Goal: Use online tool/utility: Utilize a website feature to perform a specific function

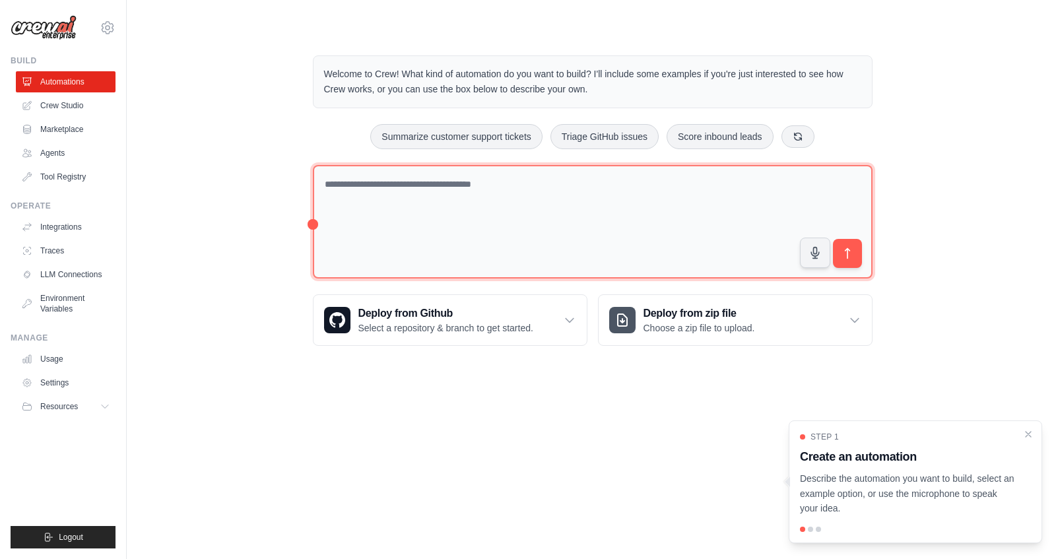
click at [507, 181] on textarea at bounding box center [593, 222] width 560 height 114
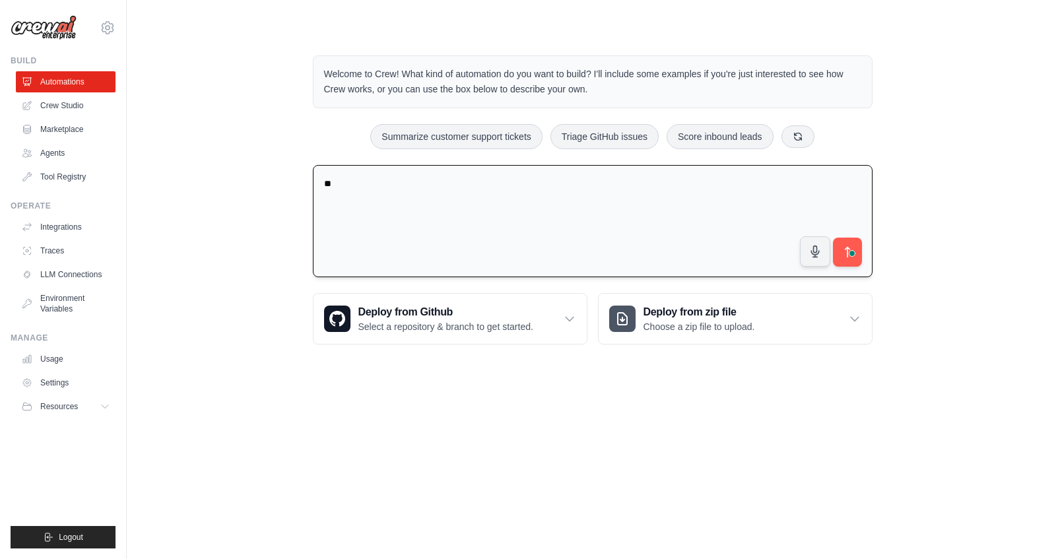
type textarea "*"
type textarea "**********"
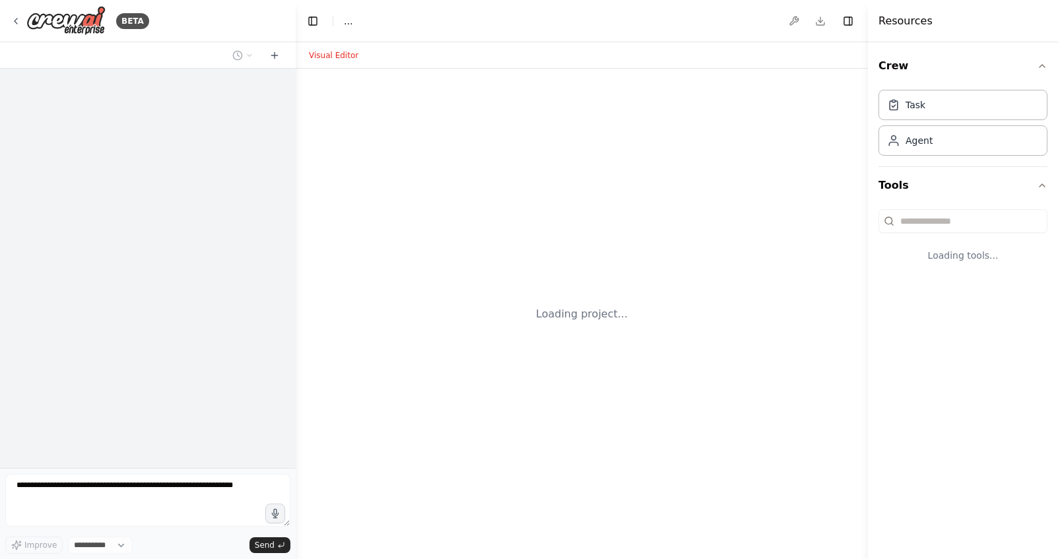
select select "****"
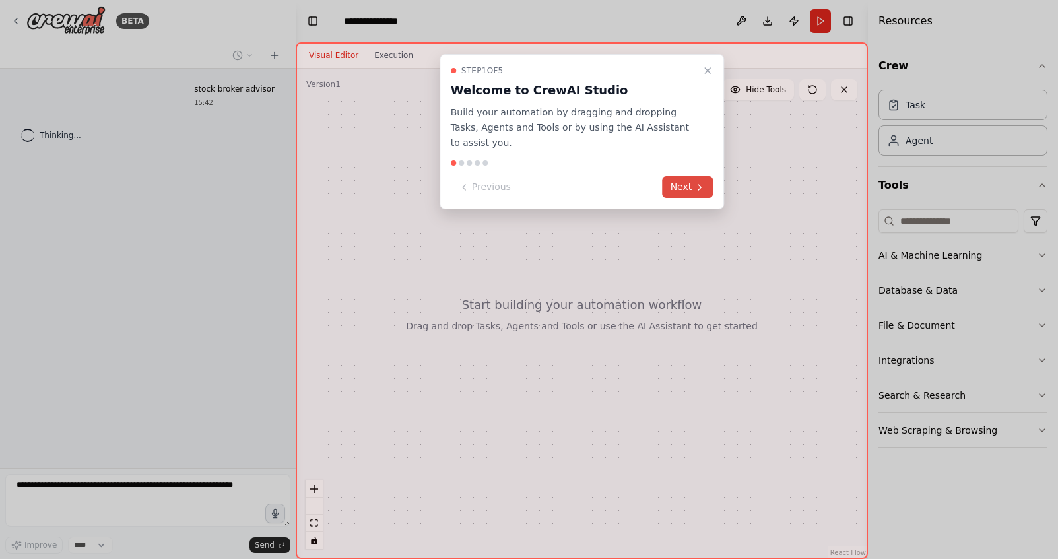
click at [693, 191] on button "Next" at bounding box center [688, 187] width 51 height 22
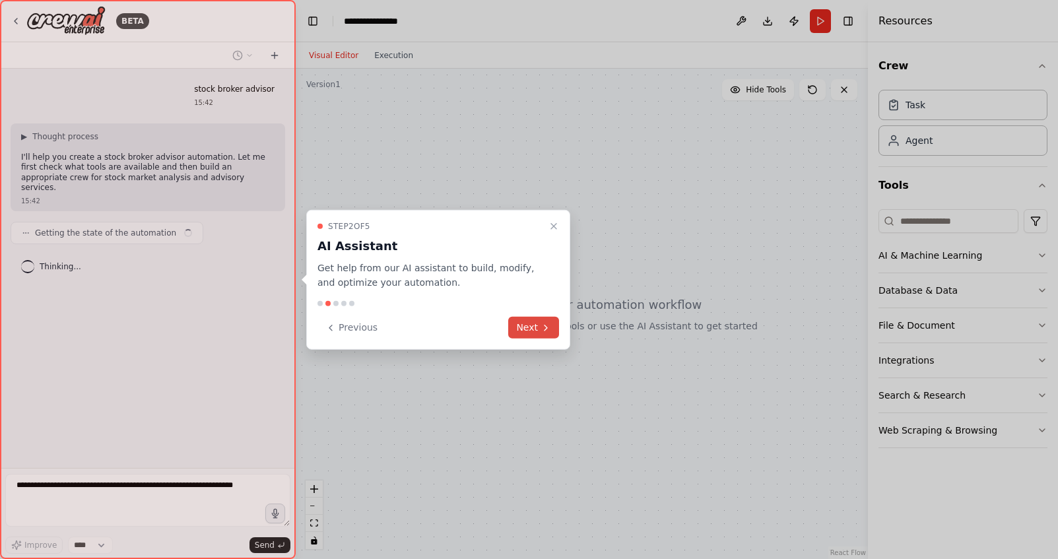
click at [535, 325] on button "Next" at bounding box center [533, 328] width 51 height 22
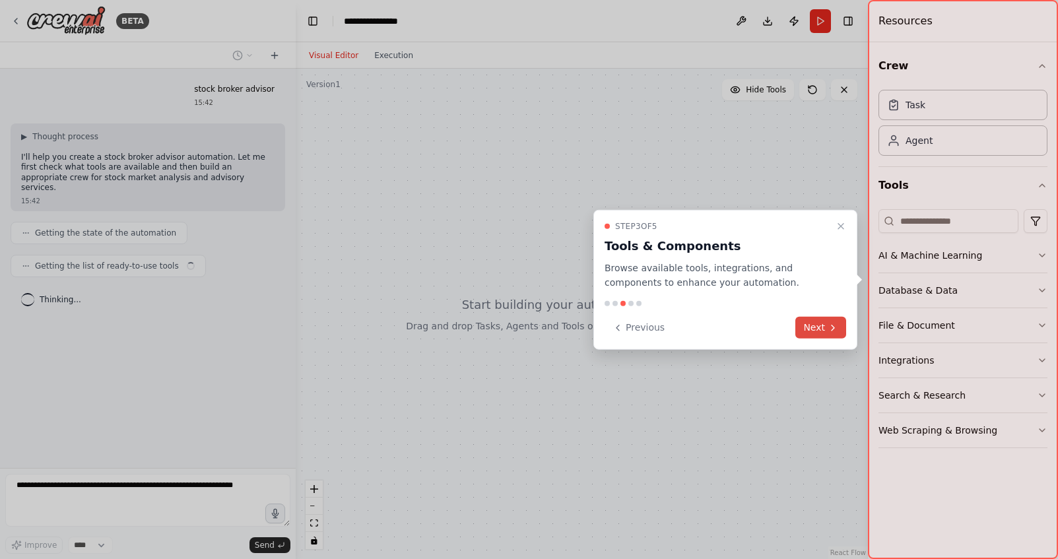
click at [837, 334] on button "Next" at bounding box center [820, 328] width 51 height 22
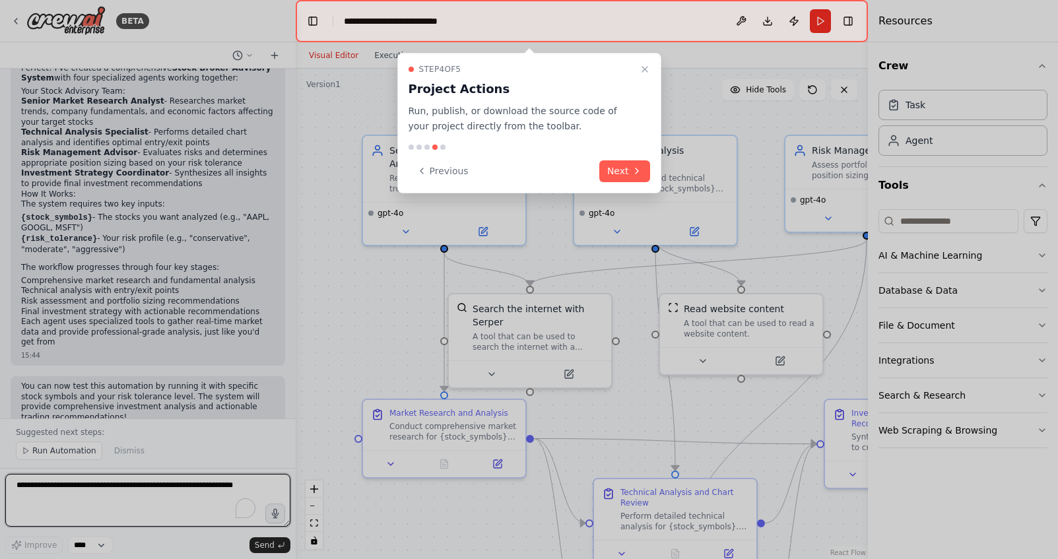
scroll to position [897, 0]
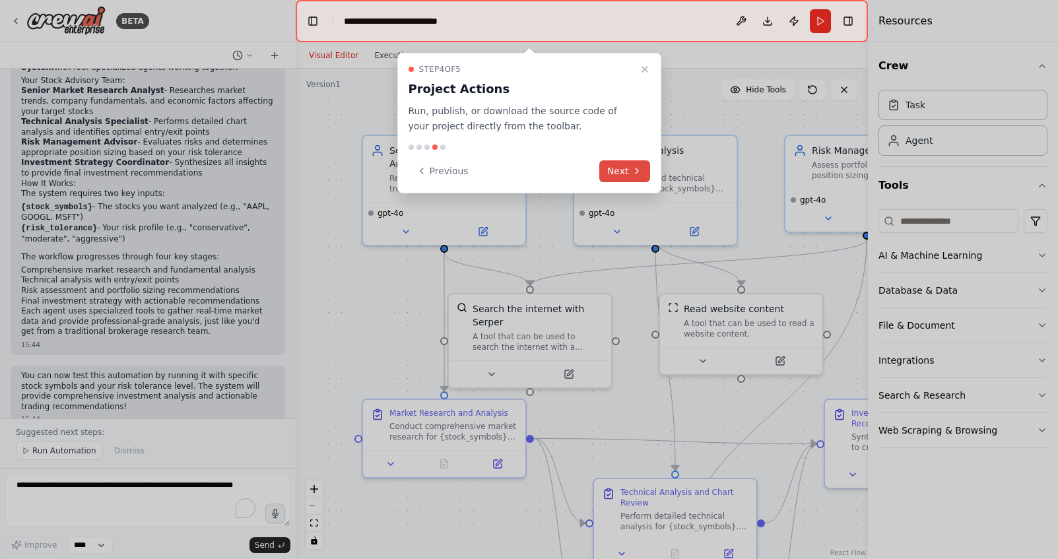
click at [627, 170] on button "Next" at bounding box center [624, 171] width 51 height 22
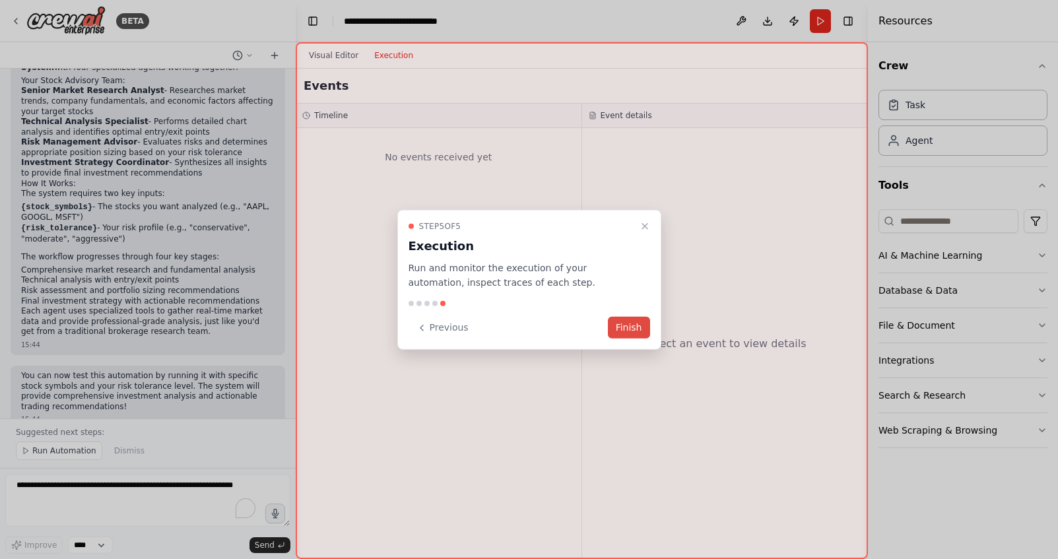
click at [629, 318] on button "Finish" at bounding box center [629, 328] width 42 height 22
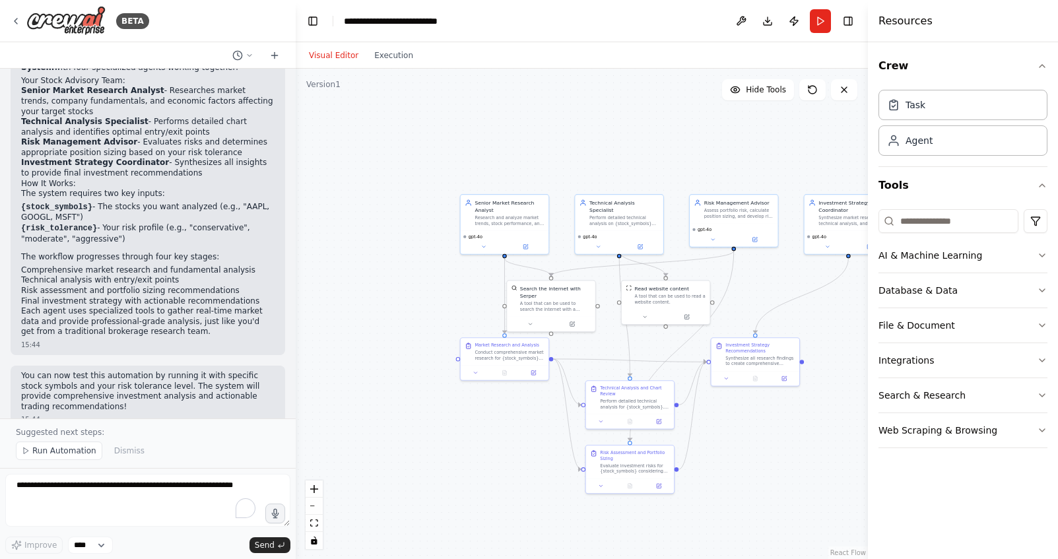
scroll to position [339, 0]
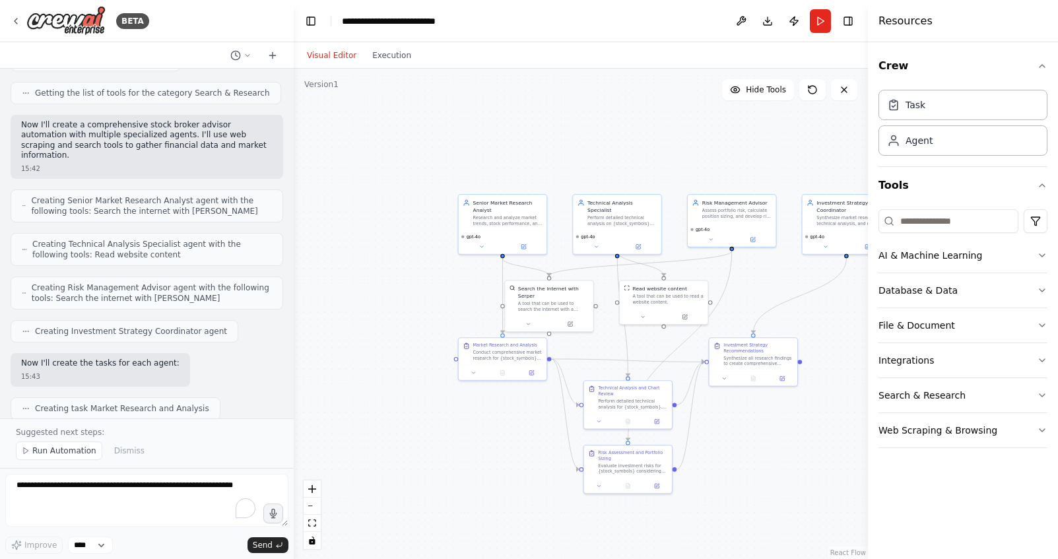
drag, startPoint x: 294, startPoint y: 174, endPoint x: 293, endPoint y: 160, distance: 14.6
click at [293, 160] on div "BETA stock broker advisor 15:42 ▶ Thought process I'll help you create a stock …" at bounding box center [529, 279] width 1058 height 559
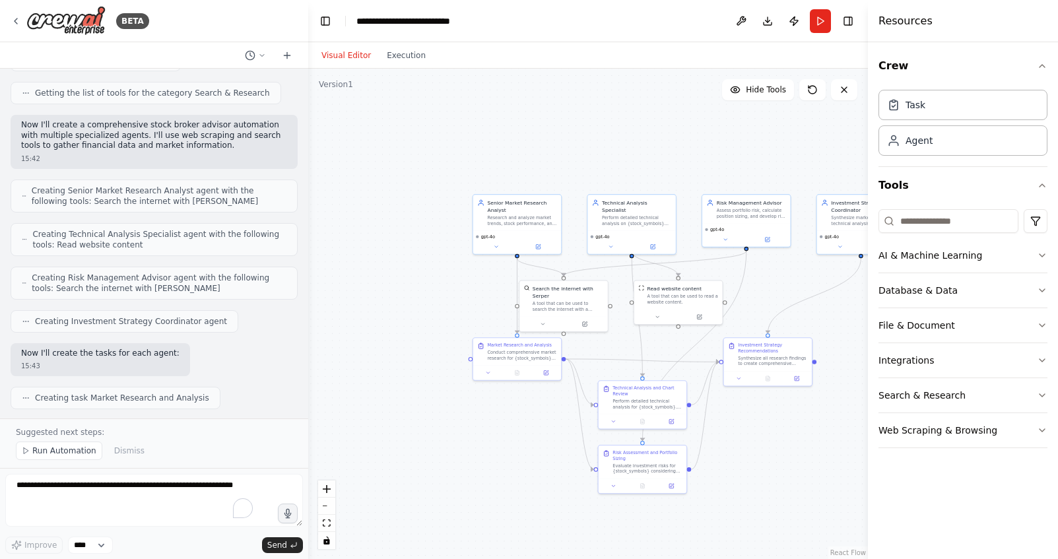
drag, startPoint x: 288, startPoint y: 180, endPoint x: 307, endPoint y: 122, distance: 61.1
click at [308, 114] on div "BETA stock broker advisor 15:42 ▶ Thought process I'll help you create a stock …" at bounding box center [529, 279] width 1058 height 559
drag, startPoint x: 305, startPoint y: 172, endPoint x: 311, endPoint y: 160, distance: 12.7
click at [311, 160] on div "BETA stock broker advisor 15:42 ▶ Thought process I'll help you create a stock …" at bounding box center [529, 279] width 1058 height 559
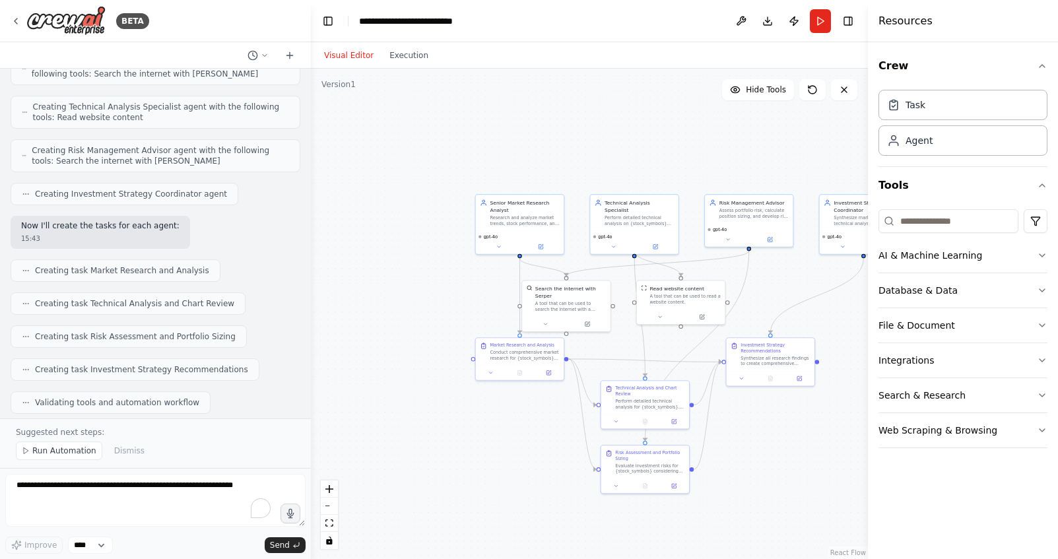
scroll to position [482, 0]
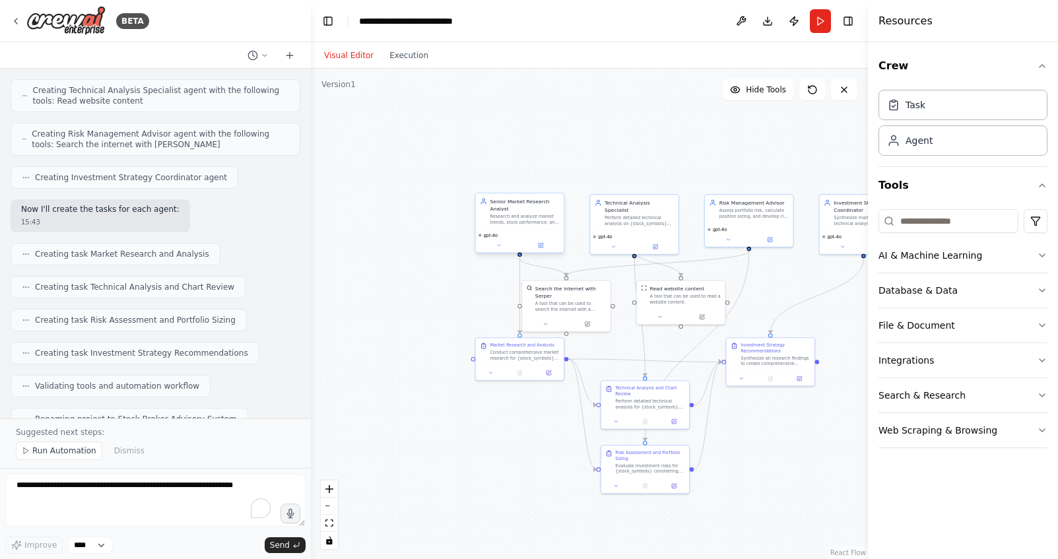
click at [515, 220] on div "Research and analyze market trends, stock performance, and economic indicators …" at bounding box center [524, 218] width 69 height 11
click at [654, 141] on div ".deletable-edge-delete-btn { width: 20px; height: 20px; border: 0px solid #ffff…" at bounding box center [589, 314] width 557 height 490
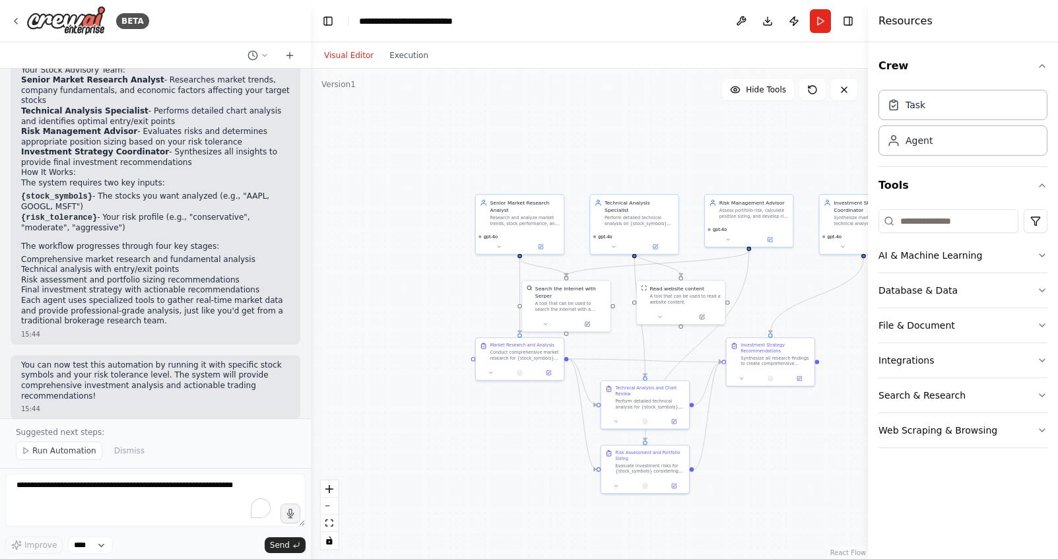
scroll to position [898, 0]
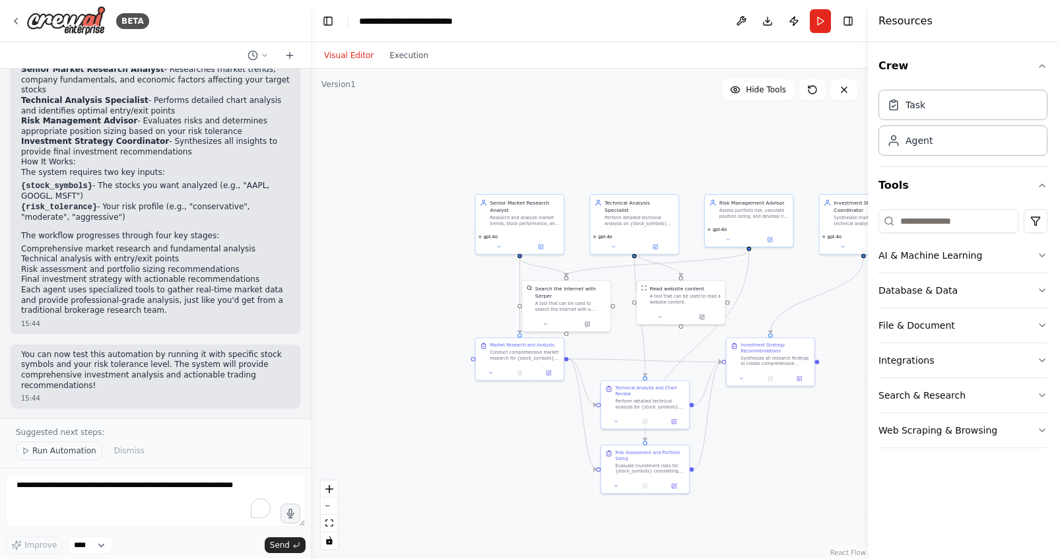
click at [77, 453] on span "Run Automation" at bounding box center [64, 450] width 64 height 11
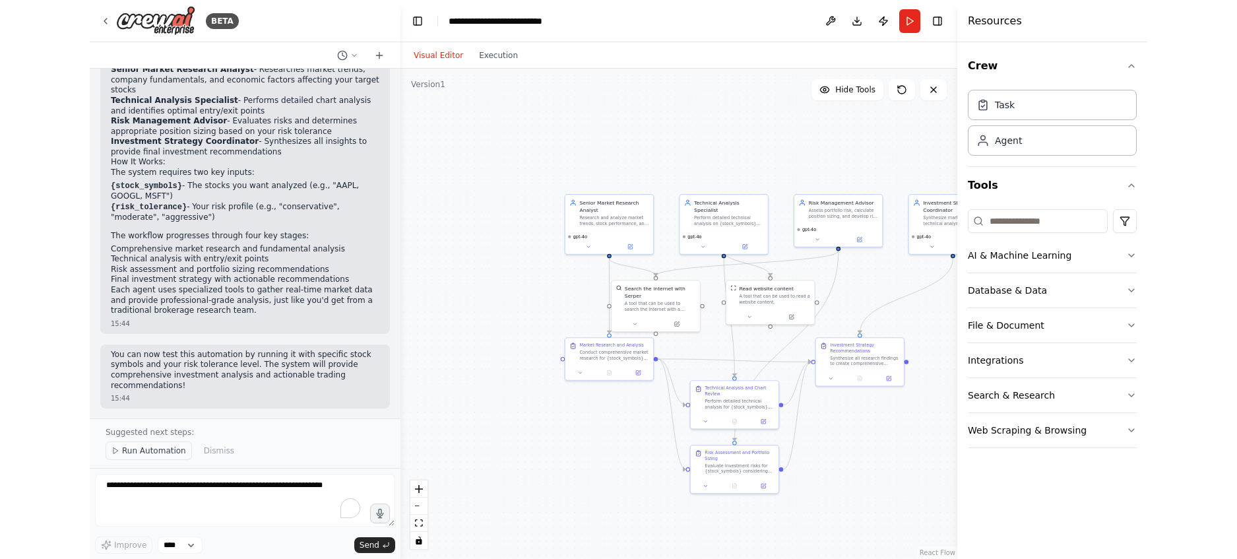
scroll to position [848, 0]
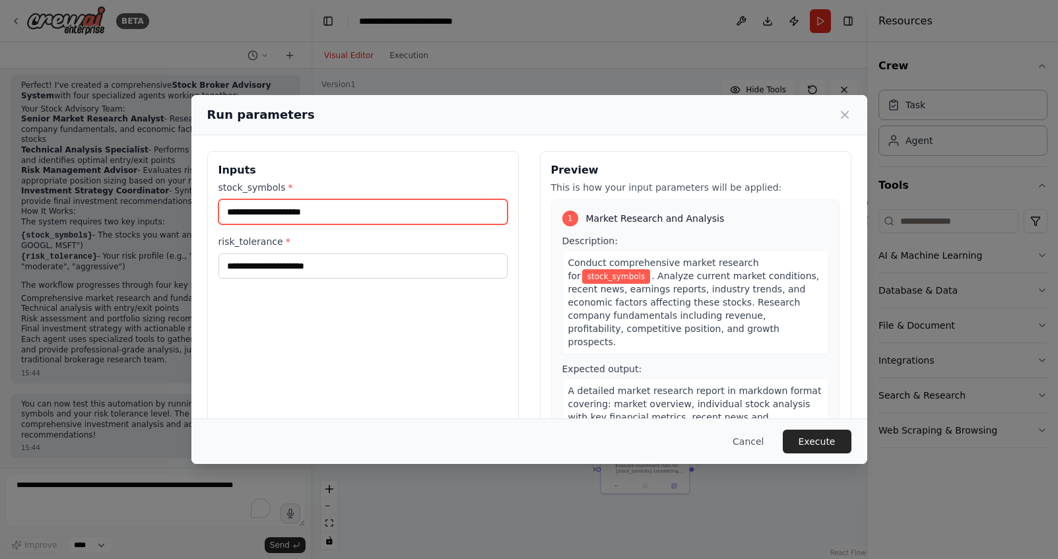
click at [294, 218] on input "stock_symbols *" at bounding box center [362, 211] width 289 height 25
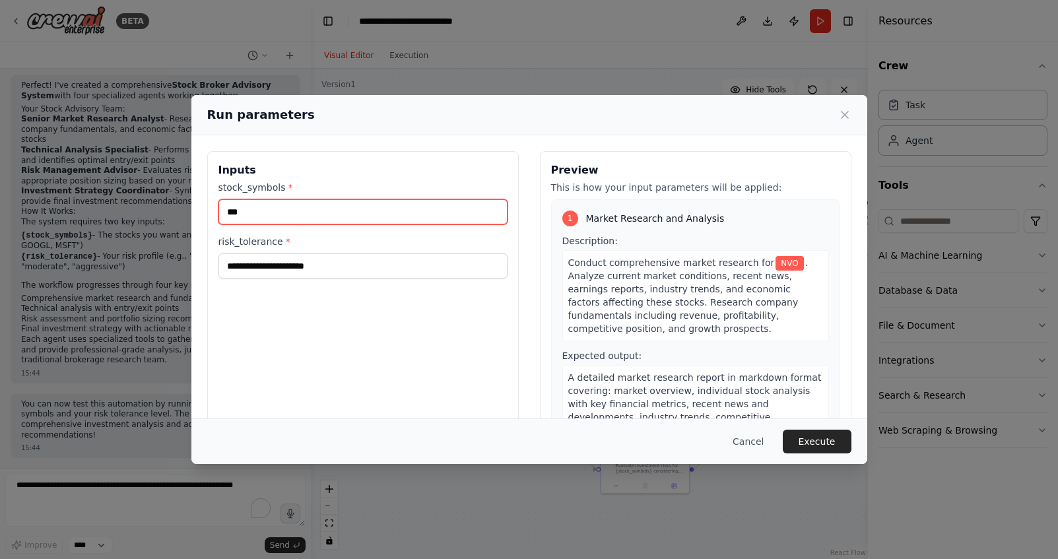
type input "***"
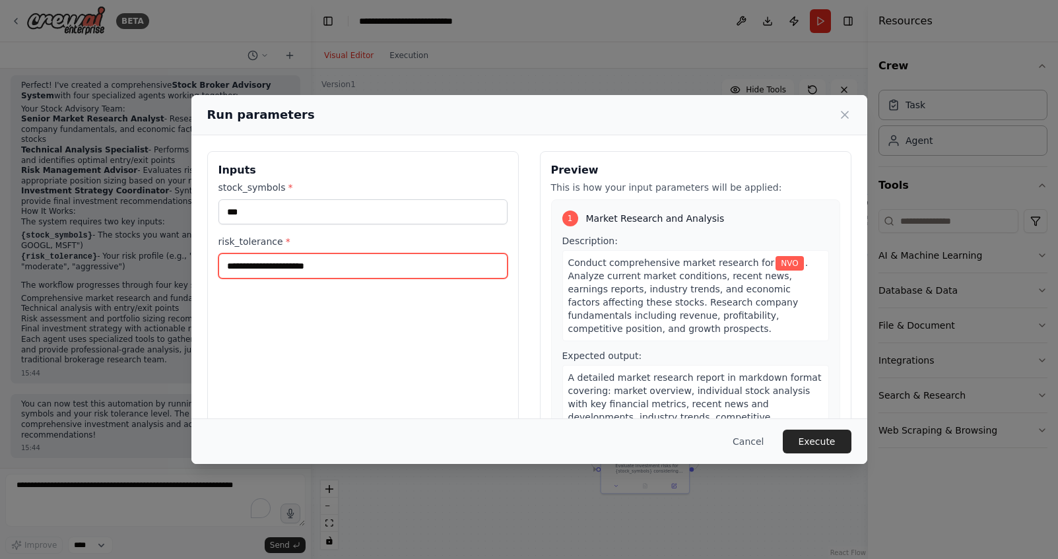
click at [388, 266] on input "risk_tolerance *" at bounding box center [362, 265] width 289 height 25
click at [329, 261] on input "risk_tolerance *" at bounding box center [362, 265] width 289 height 25
type input "********"
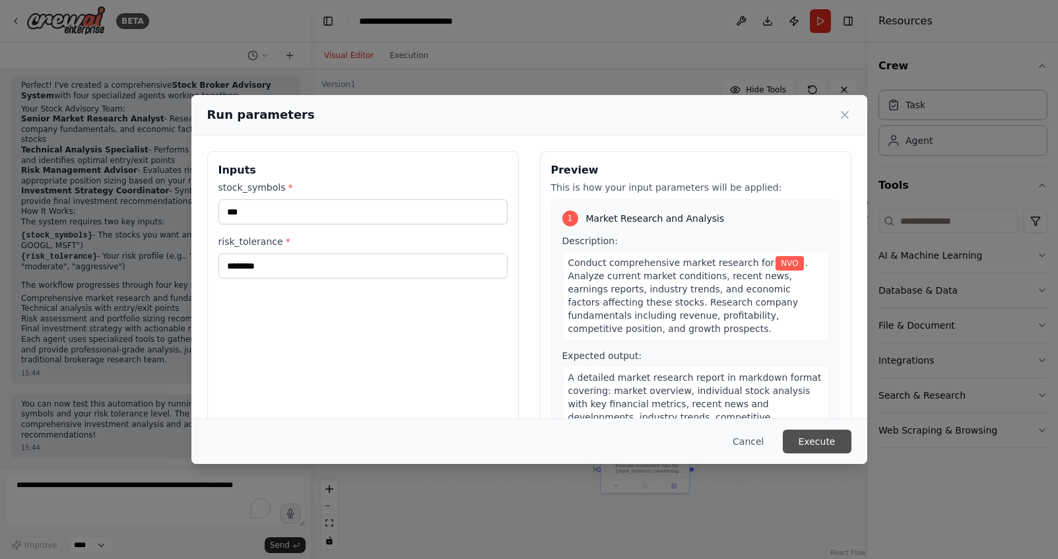
click at [819, 445] on button "Execute" at bounding box center [817, 442] width 69 height 24
